Goal: Find specific page/section: Find specific page/section

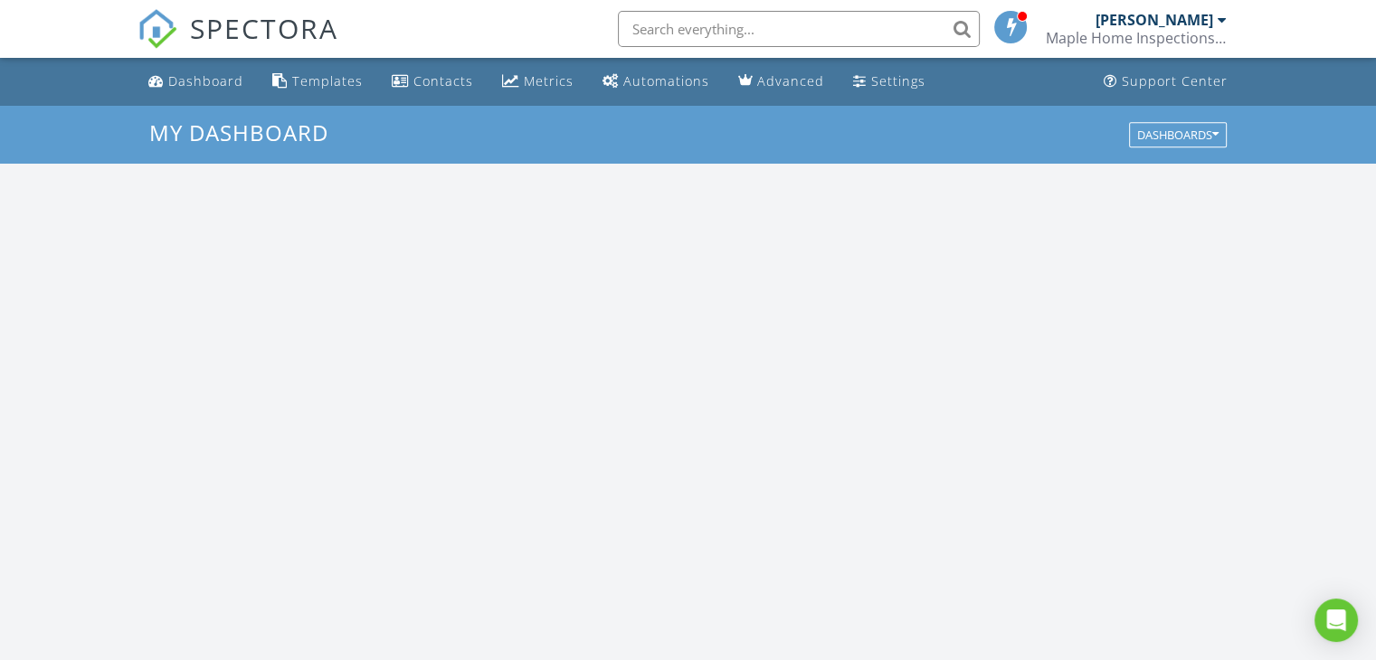
scroll to position [1675, 1404]
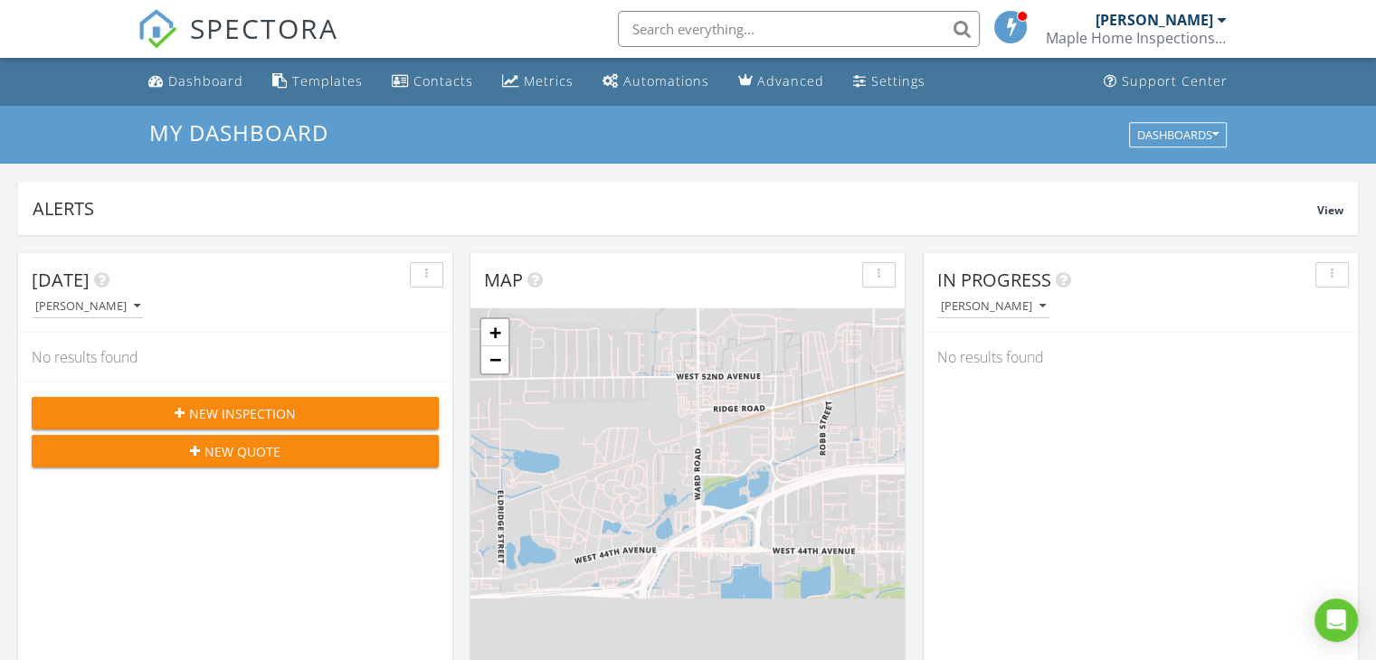
click at [1201, 24] on div "[PERSON_NAME]" at bounding box center [1155, 20] width 118 height 18
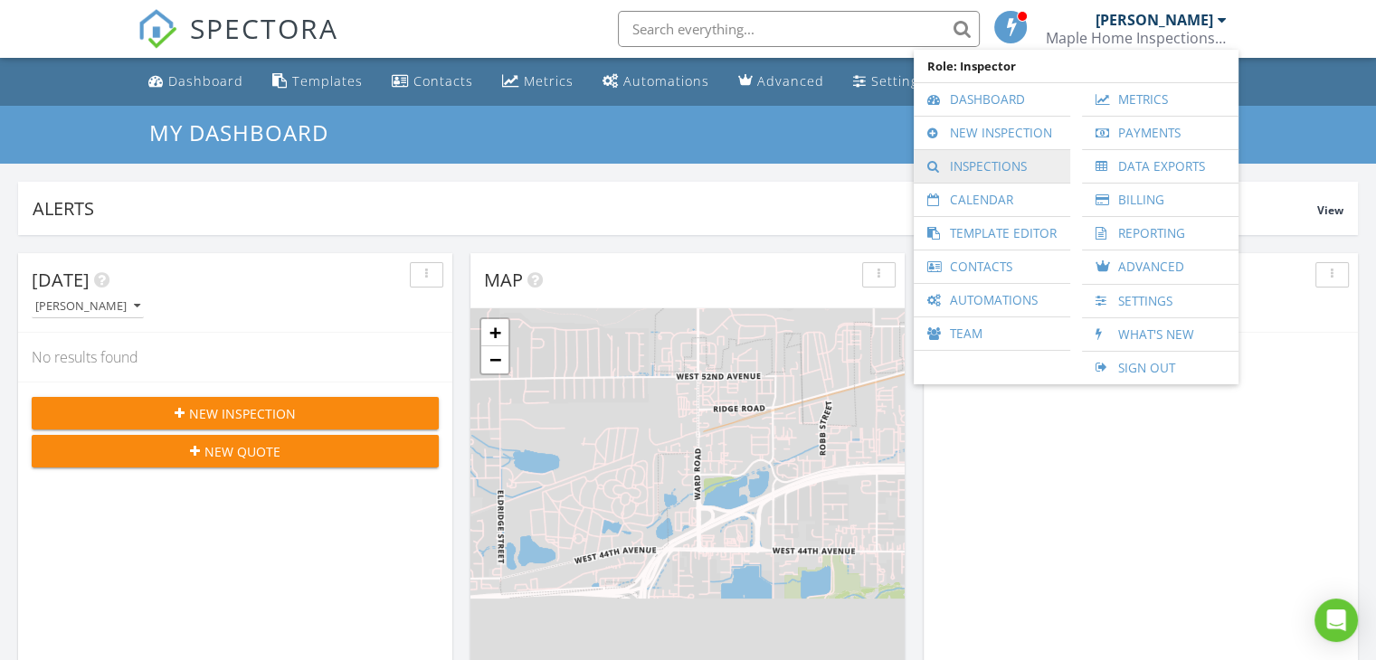
click at [983, 167] on link "Inspections" at bounding box center [992, 166] width 138 height 33
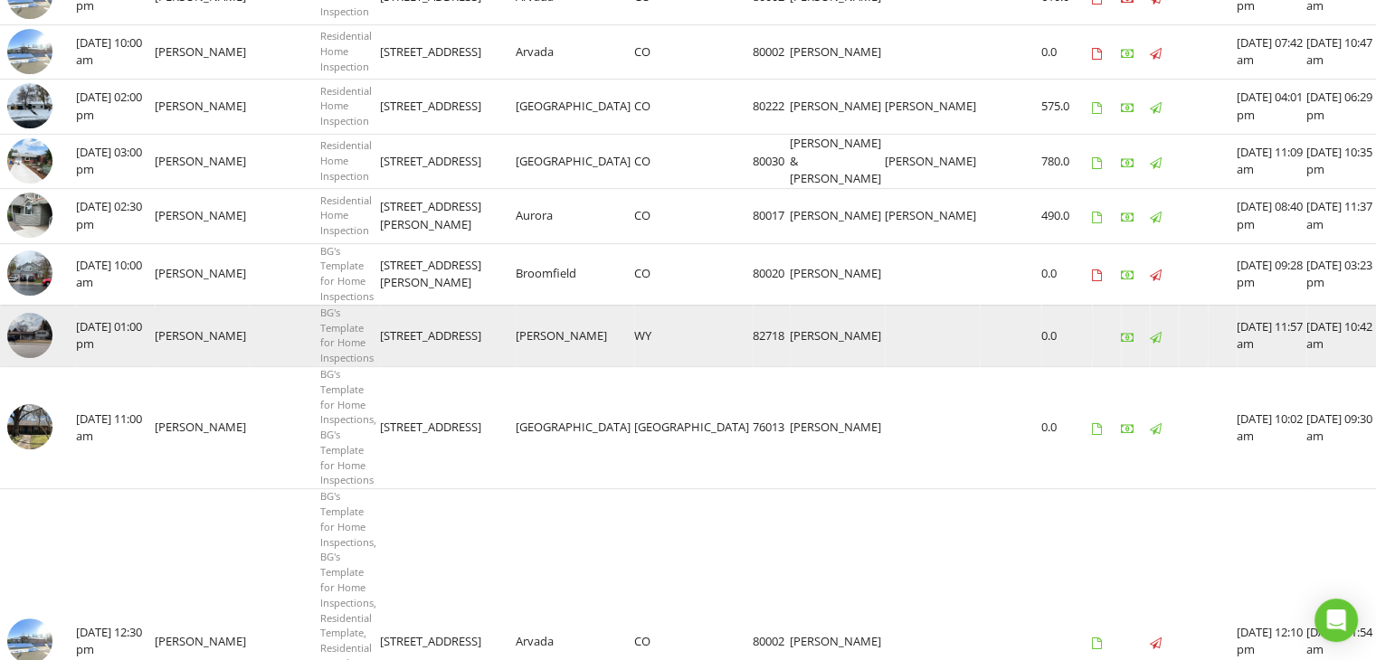
scroll to position [655, 0]
